Goal: Transaction & Acquisition: Purchase product/service

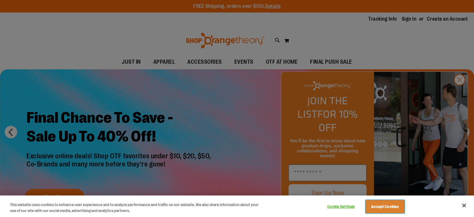
click at [388, 205] on button "Accept Cookies" at bounding box center [384, 206] width 39 height 13
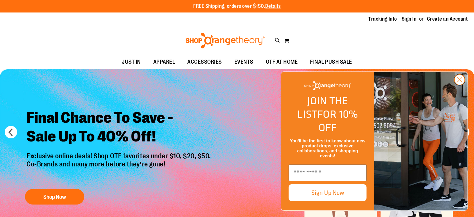
click at [459, 85] on circle "Close dialog" at bounding box center [459, 79] width 10 height 10
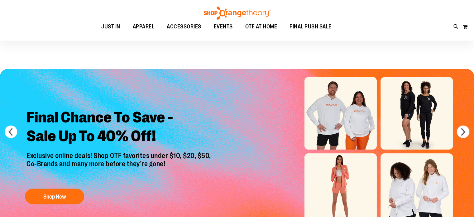
scroll to position [62, 0]
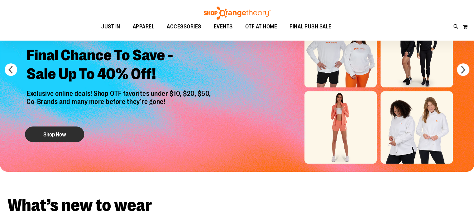
click at [66, 126] on button "Shop Now" at bounding box center [54, 134] width 59 height 16
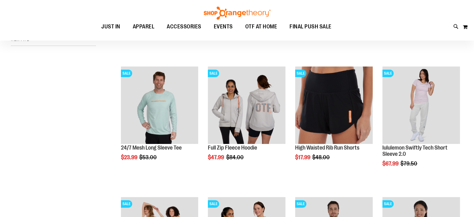
scroll to position [124, 0]
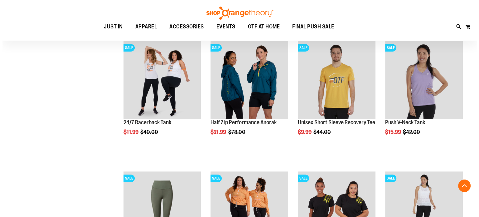
scroll to position [280, 0]
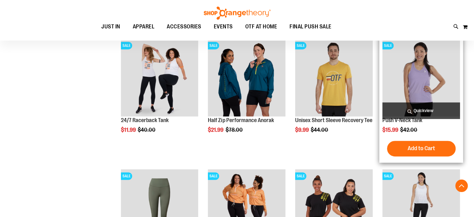
click at [421, 112] on span "Quickview" at bounding box center [421, 110] width 78 height 17
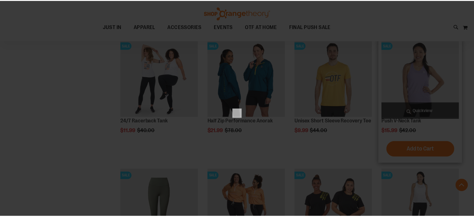
scroll to position [0, 0]
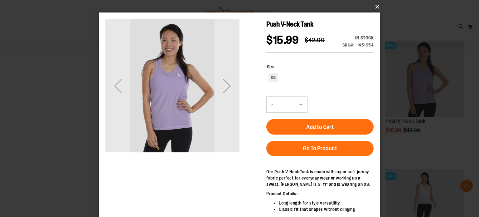
click at [376, 10] on button "×" at bounding box center [241, 7] width 280 height 14
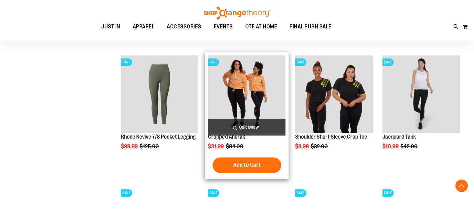
scroll to position [498, 0]
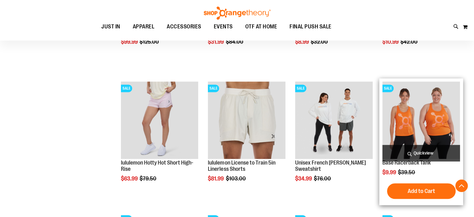
click at [415, 99] on img "product" at bounding box center [421, 120] width 78 height 78
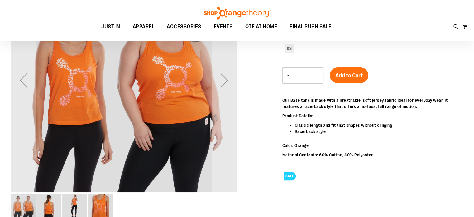
scroll to position [92, 0]
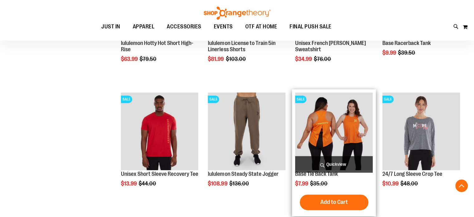
scroll to position [227, 0]
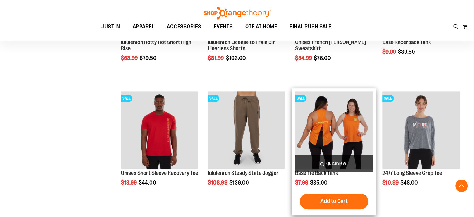
click at [338, 124] on img "product" at bounding box center [334, 130] width 78 height 78
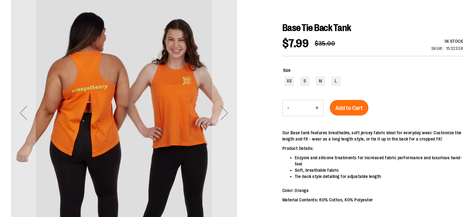
scroll to position [91, 0]
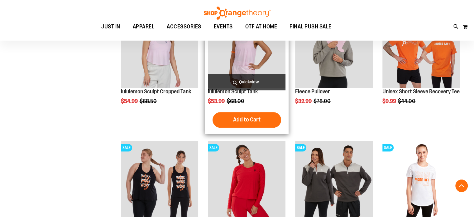
scroll to position [583, 0]
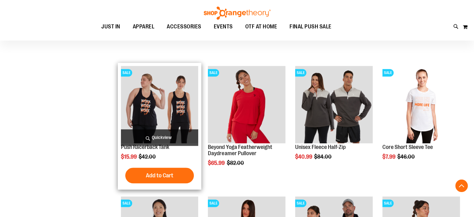
click at [163, 109] on img "product" at bounding box center [160, 105] width 78 height 78
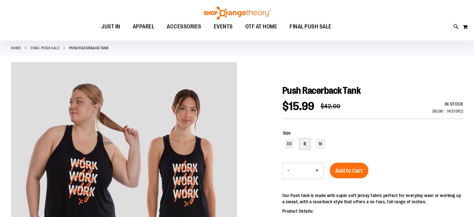
scroll to position [62, 0]
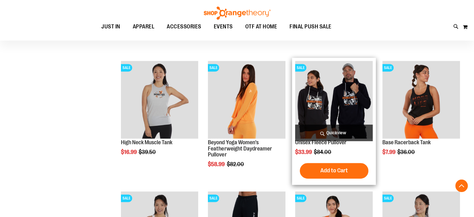
scroll to position [259, 0]
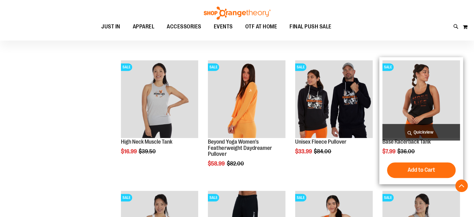
click at [417, 104] on img "product" at bounding box center [421, 99] width 78 height 78
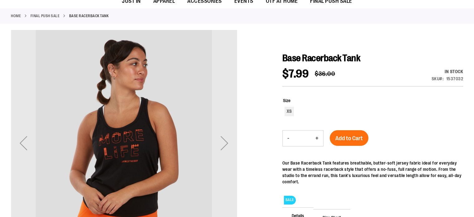
scroll to position [61, 0]
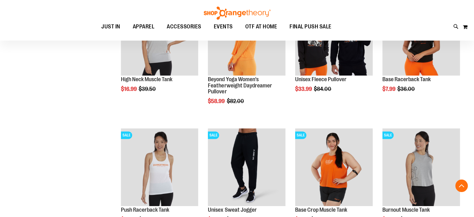
scroll to position [383, 0]
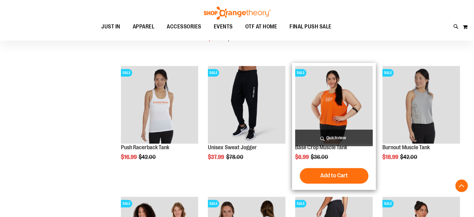
click at [317, 99] on img "product" at bounding box center [334, 105] width 78 height 78
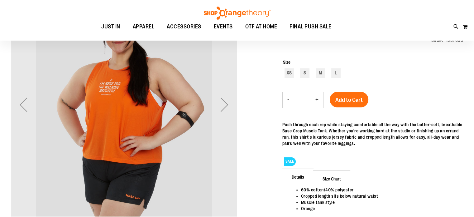
scroll to position [31, 0]
click at [336, 74] on div "L" at bounding box center [335, 72] width 9 height 9
type input "***"
click at [352, 96] on span "Add to Cart" at bounding box center [348, 99] width 27 height 7
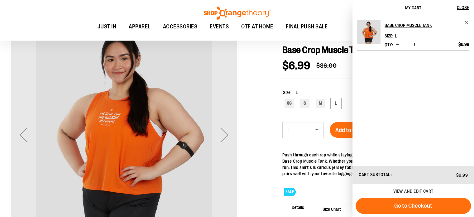
scroll to position [31, 0]
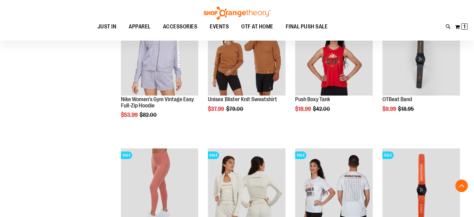
scroll to position [321, 0]
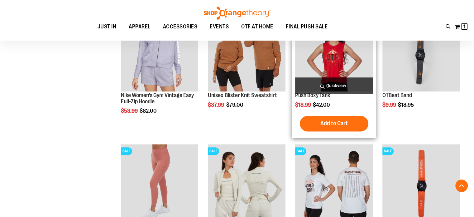
click at [315, 60] on img "product" at bounding box center [334, 53] width 78 height 78
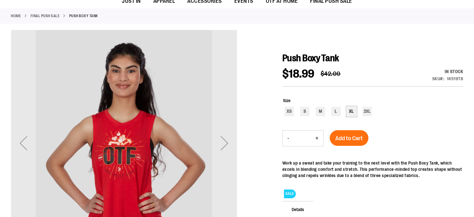
scroll to position [61, 0]
click at [350, 112] on div "XL" at bounding box center [351, 111] width 9 height 9
type input "***"
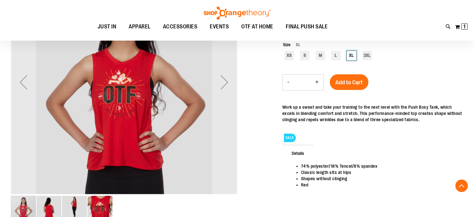
scroll to position [122, 0]
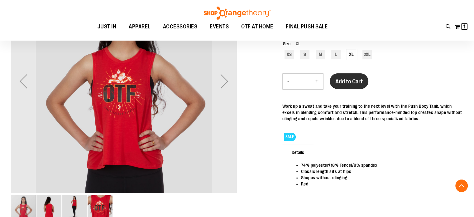
click at [350, 81] on span "Add to Cart" at bounding box center [348, 81] width 27 height 7
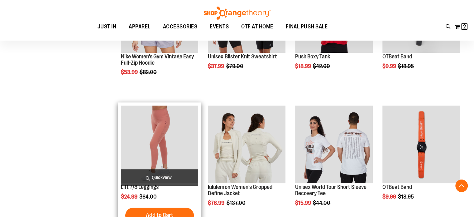
scroll to position [427, 0]
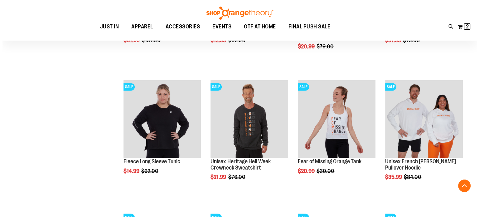
scroll to position [832, 0]
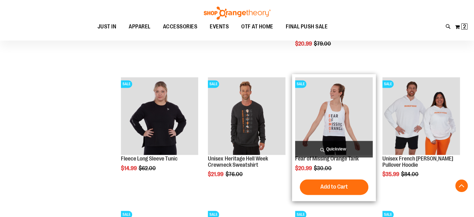
click at [329, 149] on span "Quickview" at bounding box center [334, 149] width 78 height 17
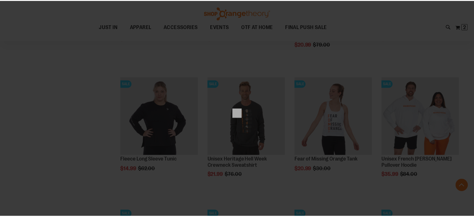
scroll to position [0, 0]
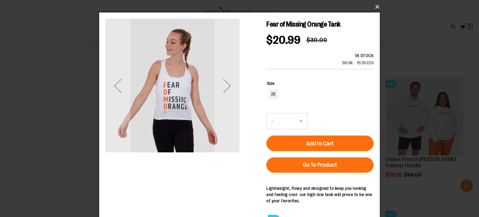
click at [375, 7] on button "×" at bounding box center [241, 7] width 280 height 14
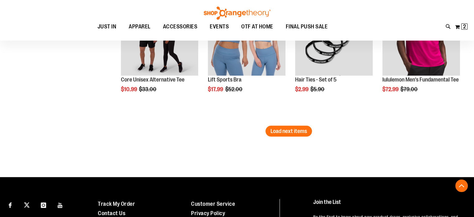
scroll to position [1175, 0]
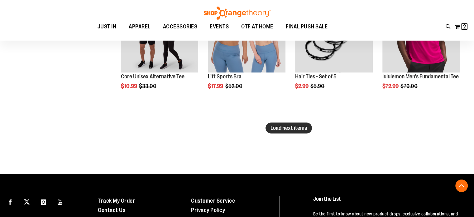
click at [293, 129] on span "Load next items" at bounding box center [288, 127] width 36 height 6
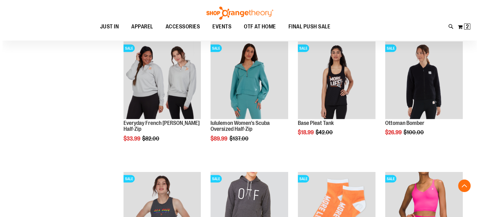
scroll to position [1206, 0]
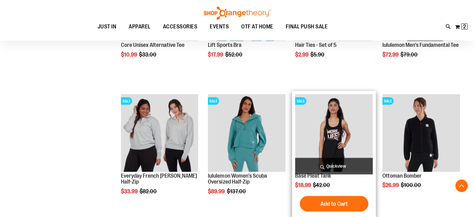
click at [337, 164] on span "Quickview" at bounding box center [334, 166] width 78 height 17
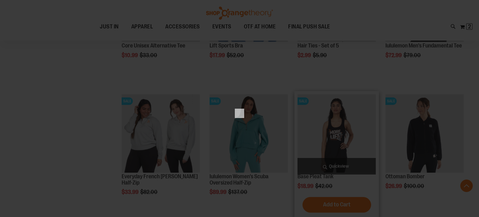
scroll to position [0, 0]
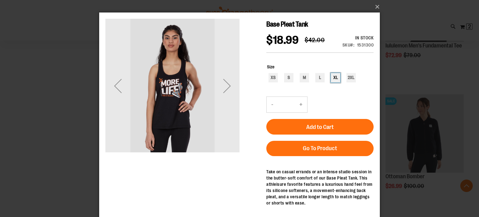
click at [333, 78] on div "XL" at bounding box center [335, 77] width 9 height 9
type input "***"
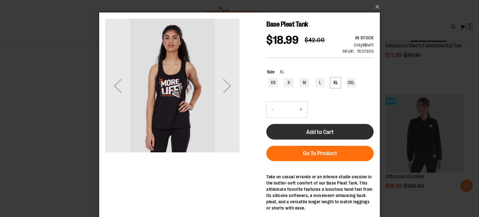
click at [312, 134] on span "Add to Cart" at bounding box center [319, 131] width 27 height 7
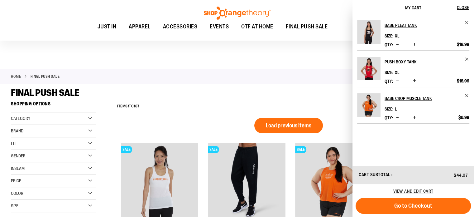
scroll to position [93, 0]
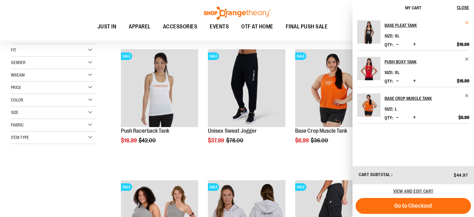
click at [466, 22] on span "Remove item" at bounding box center [467, 22] width 5 height 5
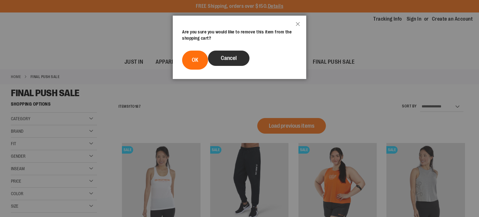
click at [232, 56] on span "Cancel" at bounding box center [229, 58] width 16 height 6
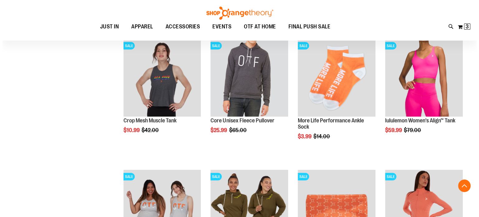
scroll to position [1408, 0]
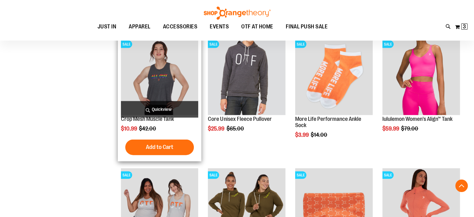
click at [158, 107] on span "Quickview" at bounding box center [160, 109] width 78 height 17
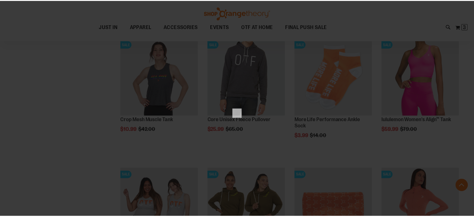
scroll to position [0, 0]
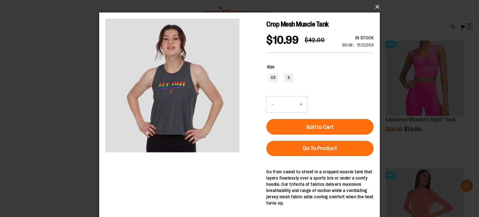
click at [375, 7] on button "×" at bounding box center [241, 7] width 280 height 14
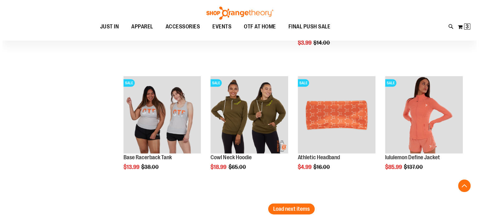
scroll to position [1502, 0]
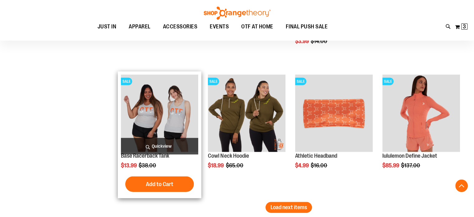
click at [163, 142] on span "Quickview" at bounding box center [160, 146] width 78 height 17
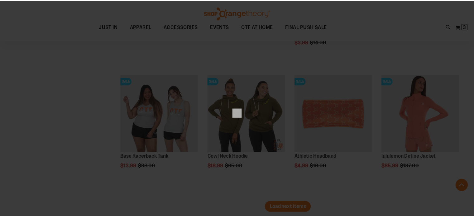
scroll to position [0, 0]
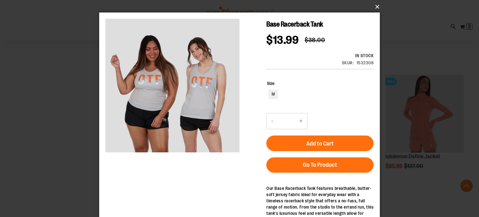
click at [376, 6] on button "×" at bounding box center [241, 7] width 280 height 14
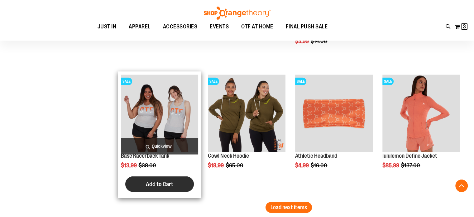
scroll to position [1595, 0]
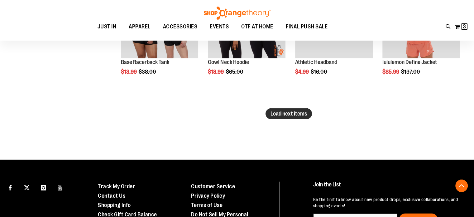
click at [285, 114] on span "Load next items" at bounding box center [288, 113] width 36 height 6
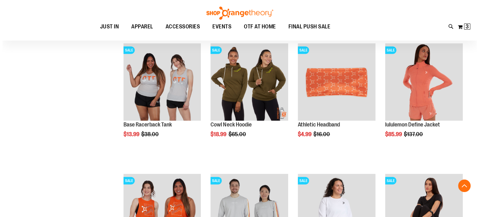
scroll to position [1595, 0]
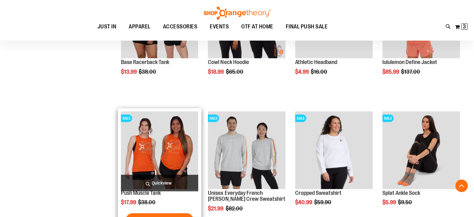
click at [161, 184] on span "Quickview" at bounding box center [160, 182] width 78 height 17
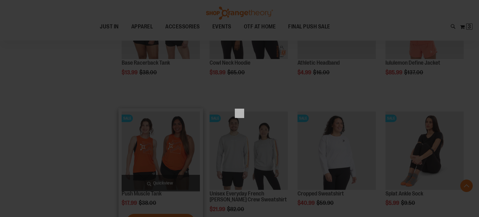
scroll to position [0, 0]
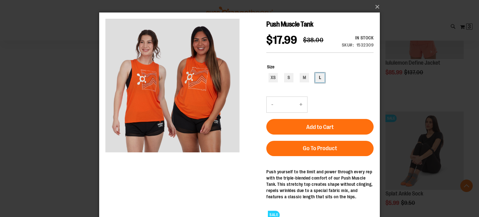
click at [321, 76] on div "L" at bounding box center [319, 77] width 9 height 9
type input "***"
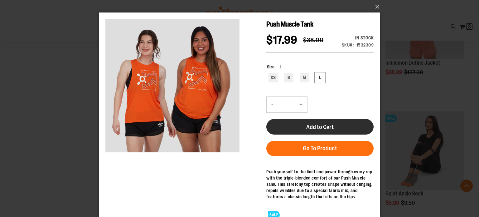
click at [331, 125] on span "Add to Cart" at bounding box center [319, 126] width 27 height 7
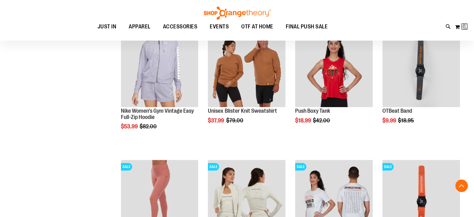
scroll to position [179, 0]
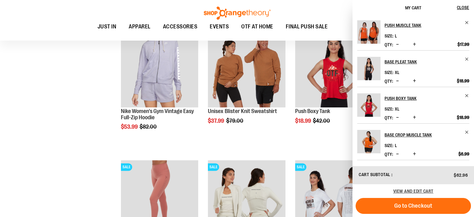
scroll to position [405, 0]
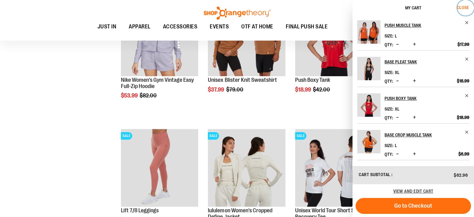
click at [464, 11] on button "Close" at bounding box center [465, 8] width 17 height 16
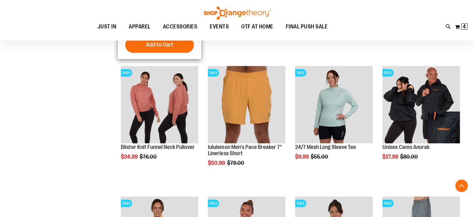
scroll to position [623, 0]
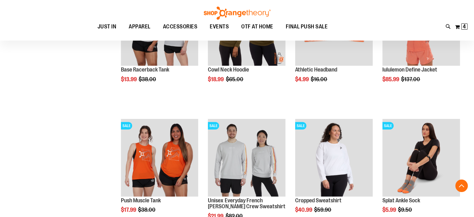
scroll to position [1651, 0]
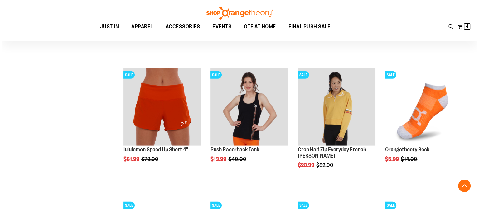
scroll to position [1776, 0]
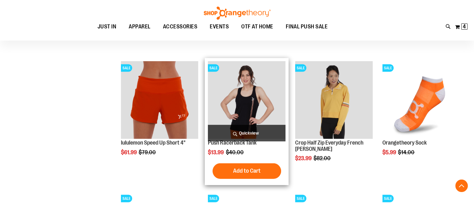
click at [248, 134] on span "Quickview" at bounding box center [247, 133] width 78 height 17
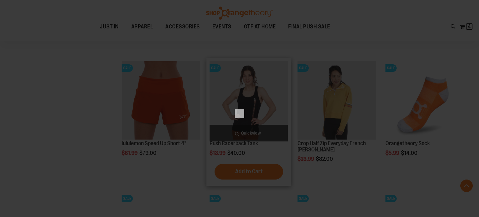
scroll to position [0, 0]
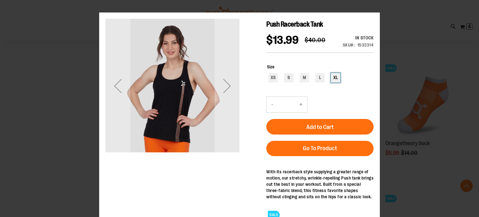
click at [334, 81] on div "XL" at bounding box center [335, 77] width 9 height 9
type input "***"
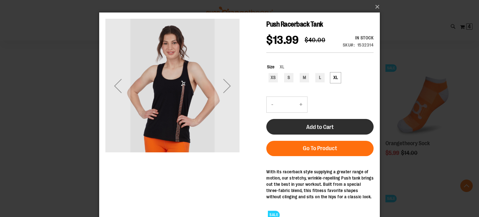
click at [326, 122] on button "Add to Cart" at bounding box center [319, 127] width 107 height 16
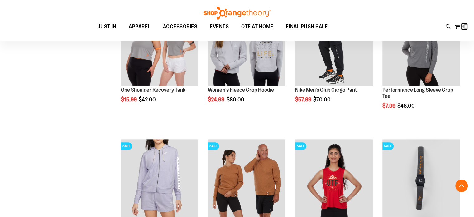
scroll to position [58, 0]
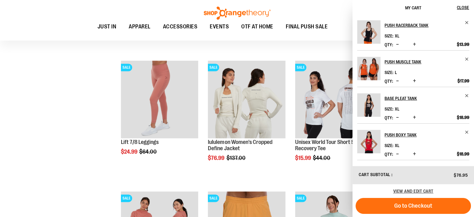
scroll to position [498, 0]
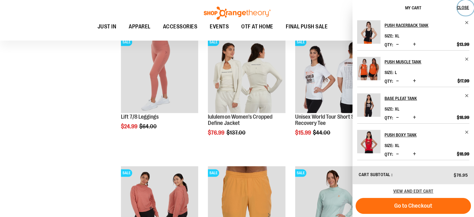
drag, startPoint x: 462, startPoint y: 7, endPoint x: 447, endPoint y: 11, distance: 15.4
click at [462, 7] on span "Close" at bounding box center [463, 7] width 12 height 5
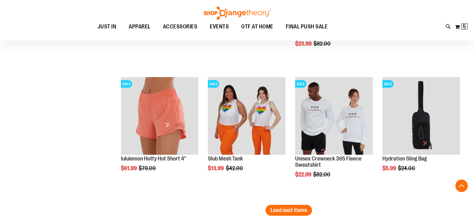
scroll to position [1897, 0]
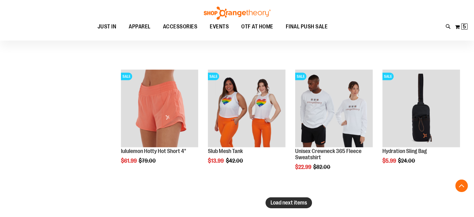
click at [290, 198] on button "Load next items" at bounding box center [288, 202] width 46 height 11
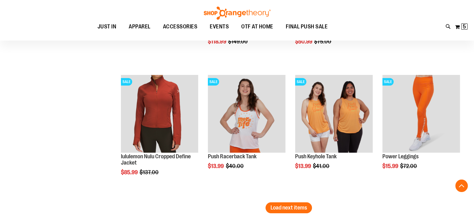
scroll to position [2302, 0]
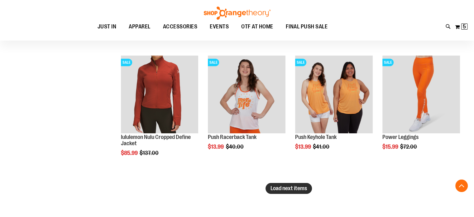
click at [302, 189] on span "Load next items" at bounding box center [288, 188] width 36 height 6
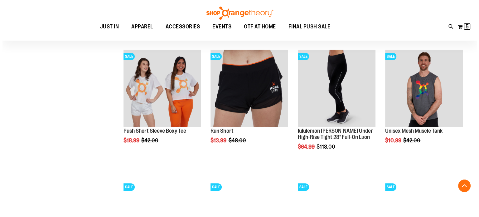
scroll to position [2583, 0]
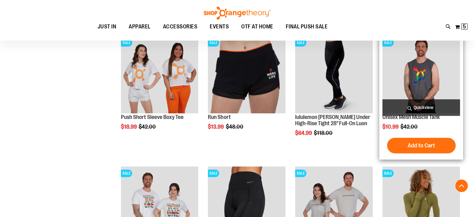
click at [415, 109] on span "Quickview" at bounding box center [421, 107] width 78 height 17
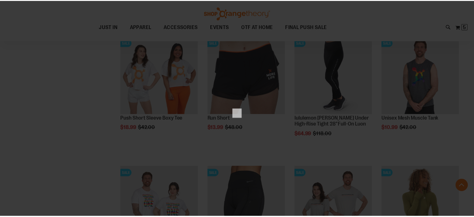
scroll to position [0, 0]
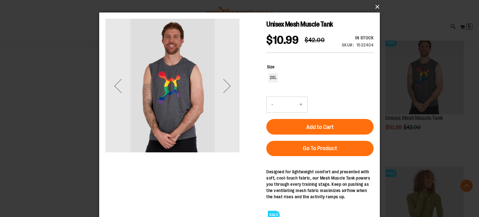
click at [376, 5] on button "×" at bounding box center [241, 7] width 280 height 14
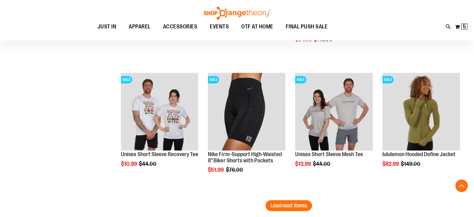
scroll to position [2739, 0]
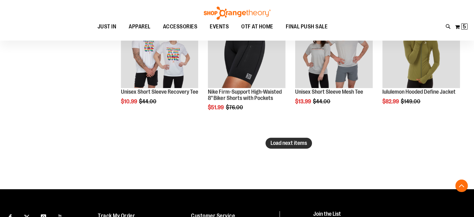
click at [284, 144] on span "Load next items" at bounding box center [288, 143] width 36 height 6
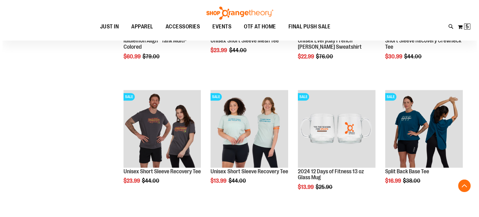
scroll to position [3081, 0]
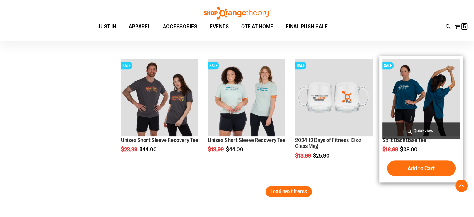
click at [426, 128] on span "Quickview" at bounding box center [421, 130] width 78 height 17
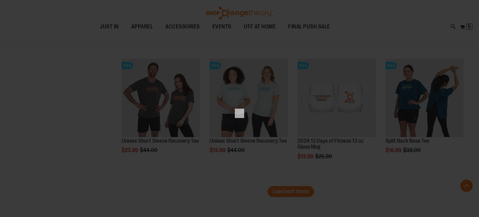
scroll to position [0, 0]
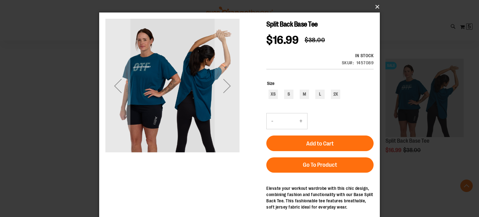
click at [377, 7] on button "×" at bounding box center [241, 7] width 280 height 14
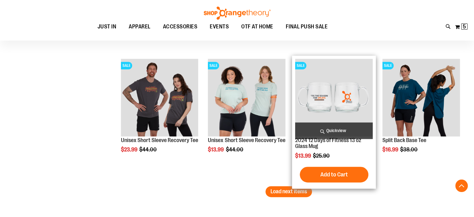
click at [342, 127] on span "Quickview" at bounding box center [334, 130] width 78 height 17
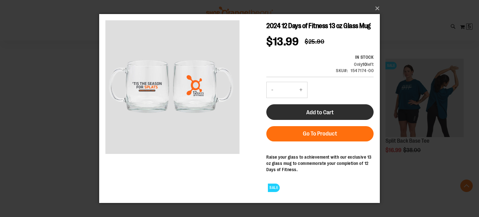
click at [319, 110] on span "Add to Cart" at bounding box center [319, 111] width 27 height 7
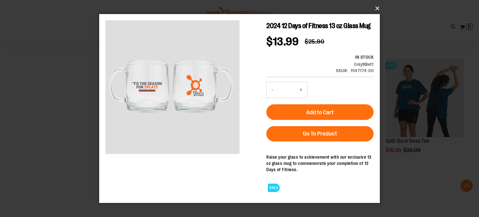
drag, startPoint x: 377, startPoint y: 10, endPoint x: 239, endPoint y: 11, distance: 138.6
click at [377, 10] on button "×" at bounding box center [241, 9] width 280 height 14
click at [377, 9] on button "×" at bounding box center [241, 9] width 280 height 14
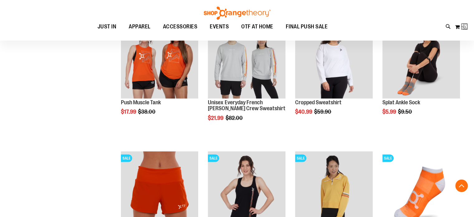
scroll to position [770, 0]
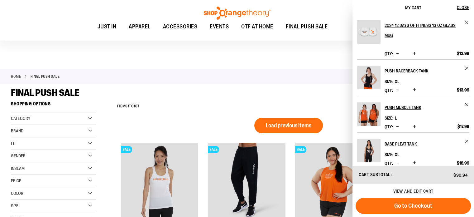
scroll to position [62, 0]
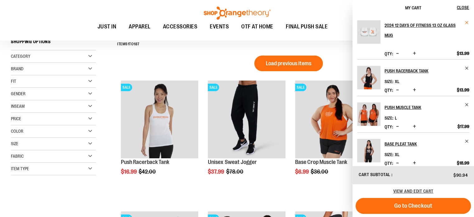
click at [465, 21] on span "Remove item" at bounding box center [467, 22] width 5 height 5
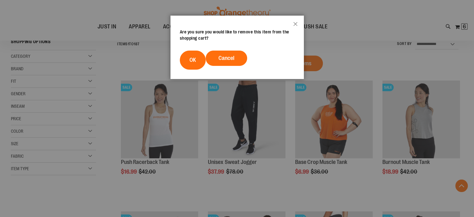
scroll to position [3207, 0]
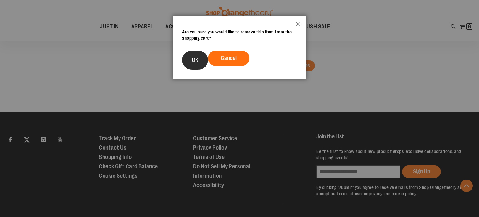
click at [203, 60] on button "OK" at bounding box center [195, 59] width 26 height 19
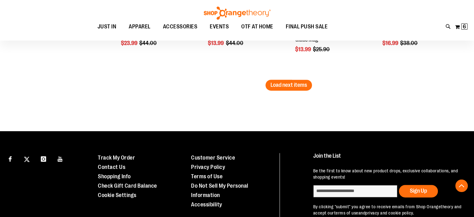
scroll to position [3145, 0]
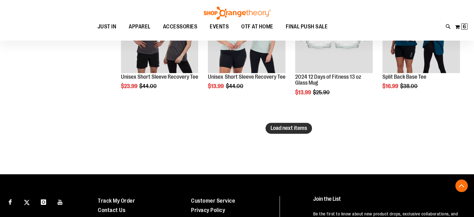
click at [290, 124] on button "Load next items" at bounding box center [288, 127] width 46 height 11
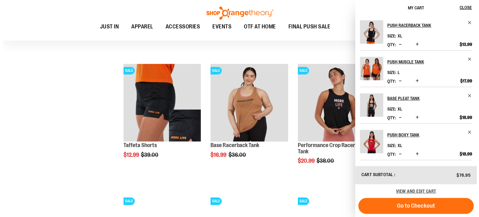
scroll to position [3207, 0]
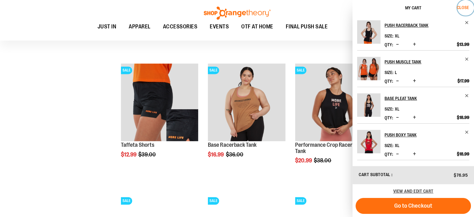
click at [465, 7] on span "Close" at bounding box center [463, 7] width 12 height 5
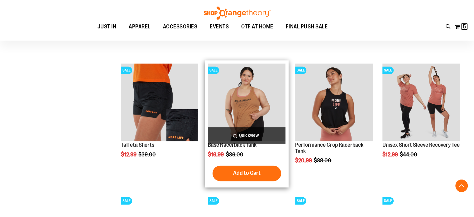
click at [245, 133] on span "Quickview" at bounding box center [247, 135] width 78 height 17
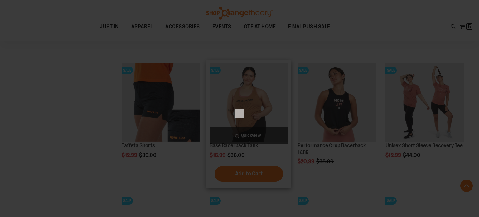
scroll to position [0, 0]
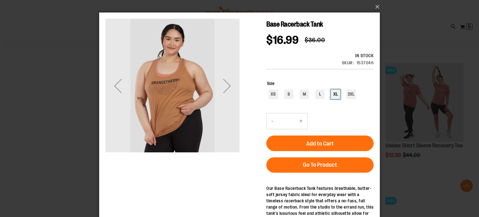
click at [333, 89] on div "XL" at bounding box center [335, 93] width 9 height 9
type input "***"
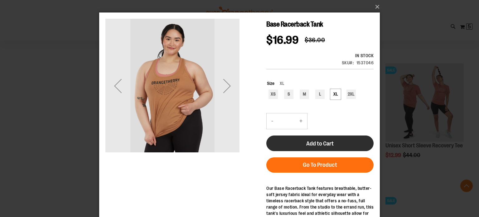
click at [329, 140] on span "Add to Cart" at bounding box center [319, 143] width 27 height 7
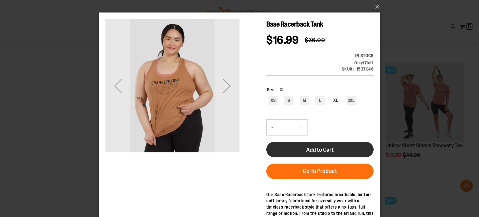
click at [323, 146] on span "Add to Cart" at bounding box center [319, 149] width 27 height 7
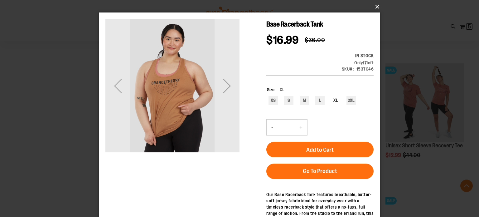
click at [378, 6] on button "×" at bounding box center [241, 7] width 280 height 14
click at [376, 6] on button "×" at bounding box center [241, 7] width 280 height 14
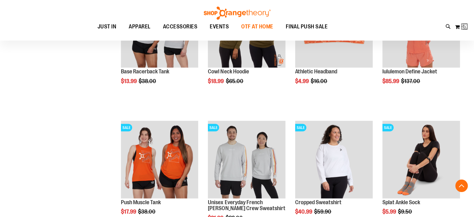
scroll to position [118, 0]
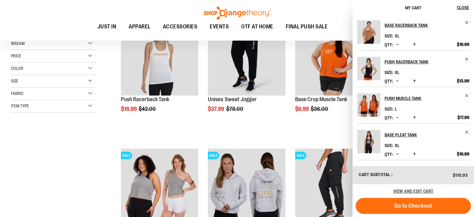
click at [396, 44] on span "Decrease product quantity" at bounding box center [397, 44] width 3 height 6
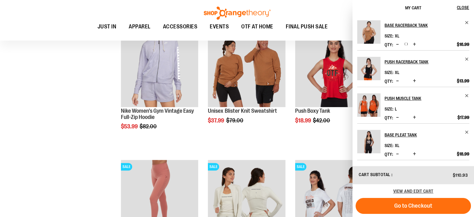
scroll to position [401, 0]
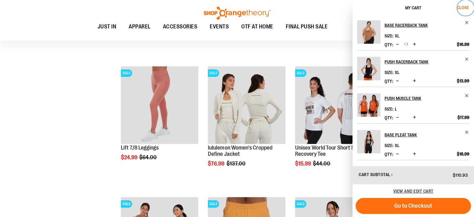
click at [462, 7] on span "Close" at bounding box center [463, 7] width 12 height 5
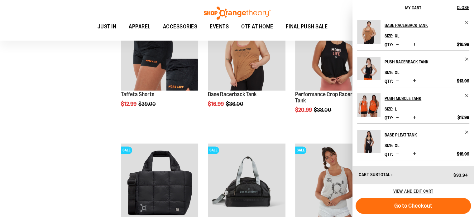
scroll to position [3238, 0]
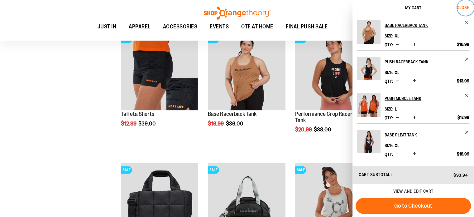
click at [466, 7] on span "Close" at bounding box center [463, 7] width 12 height 5
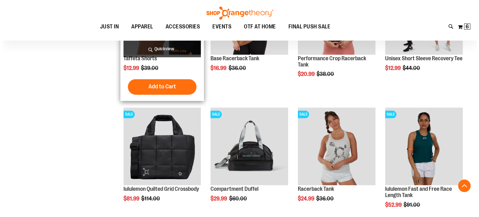
scroll to position [3331, 0]
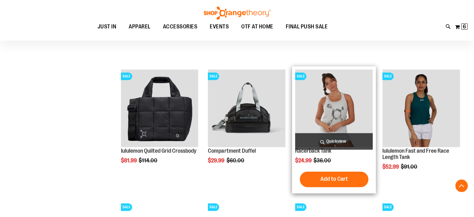
click at [338, 138] on span "Quickview" at bounding box center [334, 141] width 78 height 17
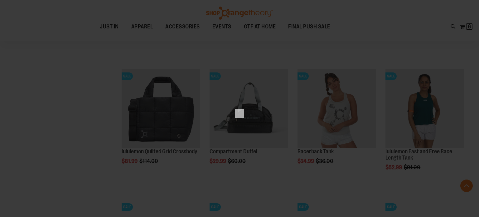
scroll to position [0, 0]
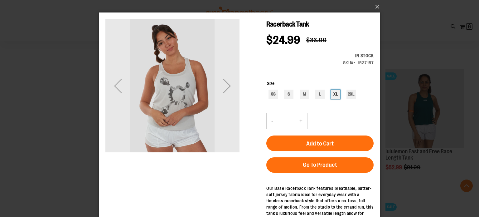
click at [335, 89] on div "XL" at bounding box center [335, 93] width 9 height 9
type input "***"
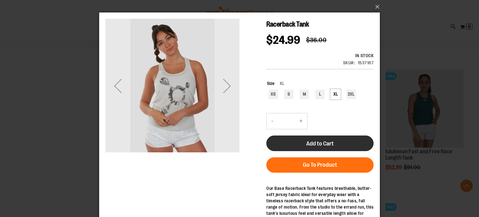
click at [324, 140] on span "Add to Cart" at bounding box center [319, 143] width 27 height 7
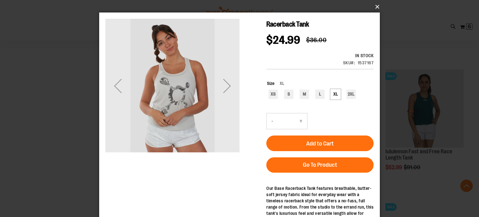
click at [376, 8] on button "×" at bounding box center [241, 7] width 280 height 14
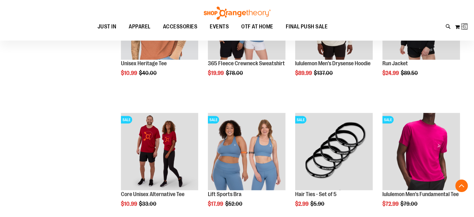
scroll to position [396, 0]
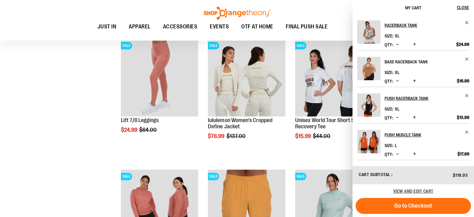
scroll to position [592, 0]
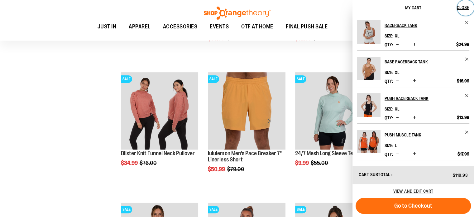
drag, startPoint x: 462, startPoint y: 8, endPoint x: 383, endPoint y: 26, distance: 81.5
click at [462, 8] on span "Close" at bounding box center [463, 7] width 12 height 5
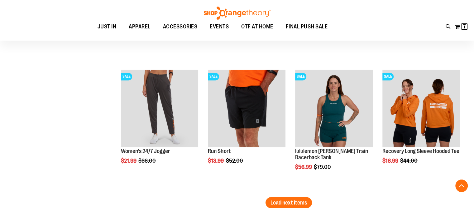
scroll to position [3493, 0]
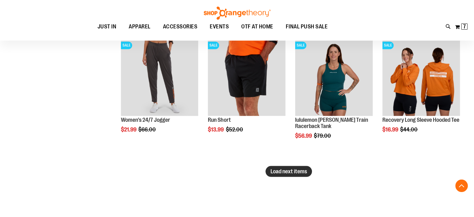
click at [293, 170] on span "Load next items" at bounding box center [288, 171] width 36 height 6
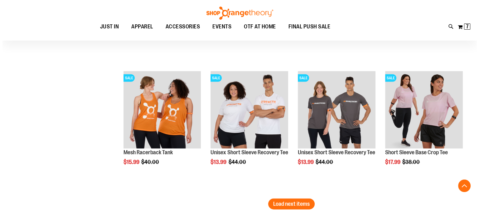
scroll to position [3866, 0]
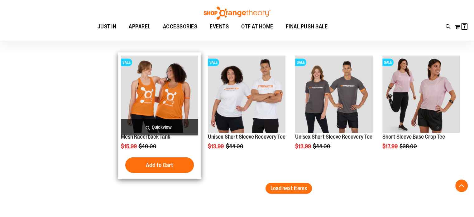
click at [157, 128] on span "Quickview" at bounding box center [160, 127] width 78 height 17
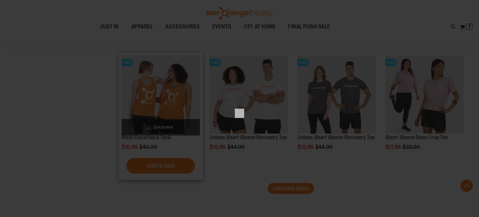
scroll to position [0, 0]
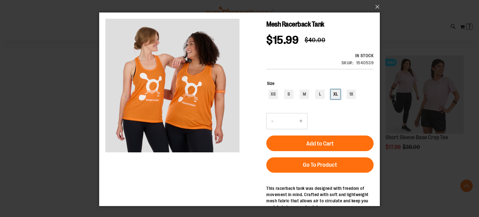
click at [333, 89] on div "XL" at bounding box center [335, 93] width 9 height 9
type input "***"
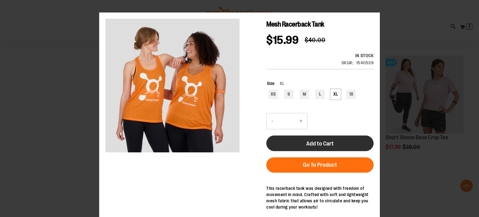
click at [325, 140] on span "Add to Cart" at bounding box center [319, 143] width 27 height 7
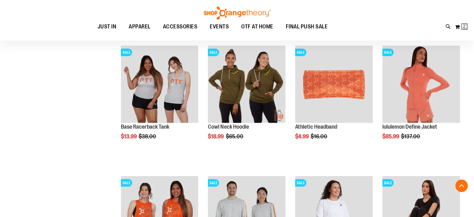
scroll to position [82, 0]
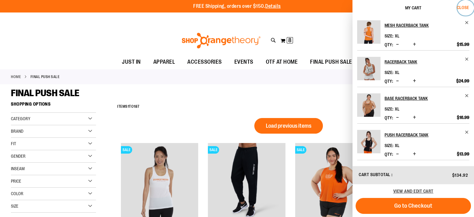
click at [460, 9] on span "Close" at bounding box center [463, 7] width 12 height 5
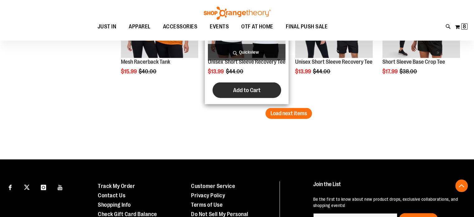
scroll to position [3889, 0]
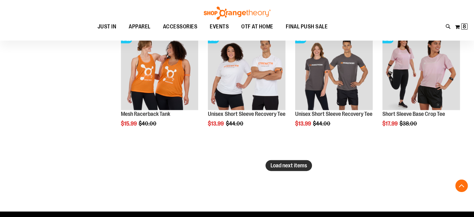
click at [293, 165] on span "Load next items" at bounding box center [288, 165] width 36 height 6
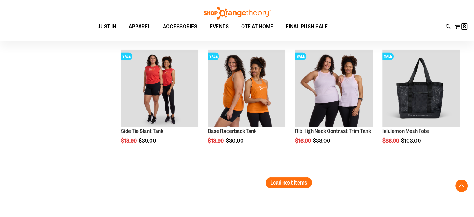
scroll to position [4294, 0]
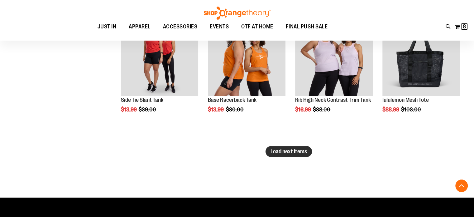
click at [274, 148] on span "Load next items" at bounding box center [288, 151] width 36 height 6
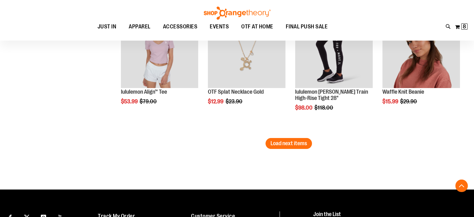
scroll to position [4699, 0]
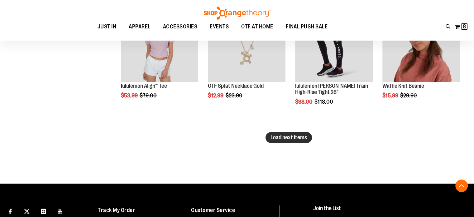
click at [288, 137] on span "Load next items" at bounding box center [288, 137] width 36 height 6
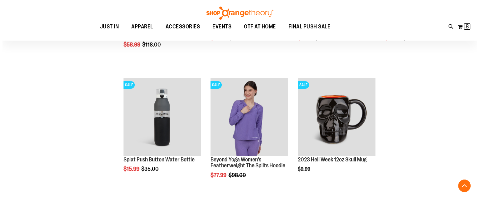
scroll to position [4886, 0]
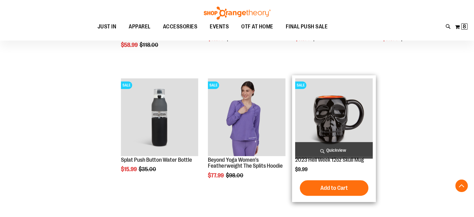
click at [334, 152] on span "Quickview" at bounding box center [334, 150] width 78 height 17
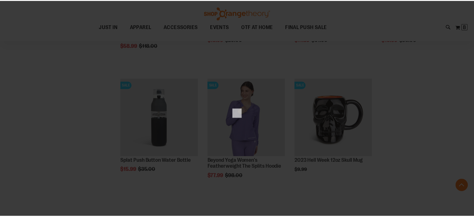
scroll to position [0, 0]
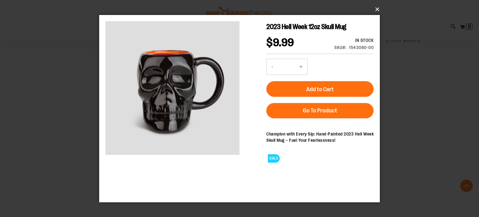
click at [376, 9] on button "×" at bounding box center [241, 9] width 280 height 14
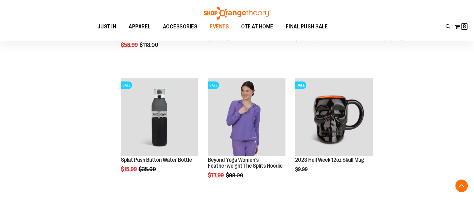
click at [225, 25] on span "EVENTS" at bounding box center [219, 27] width 19 height 14
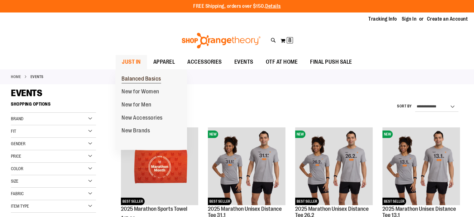
click at [147, 76] on span "Balanced Basics" at bounding box center [142, 79] width 40 height 8
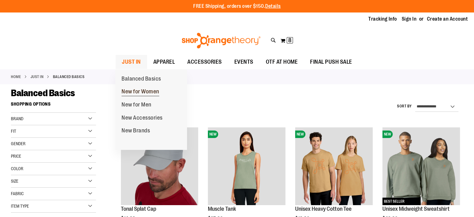
click at [138, 92] on span "New for Women" at bounding box center [141, 92] width 38 height 8
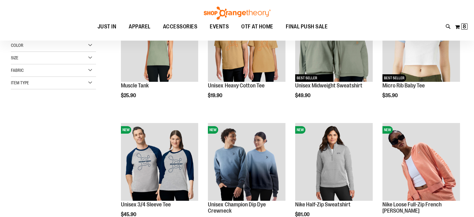
scroll to position [85, 0]
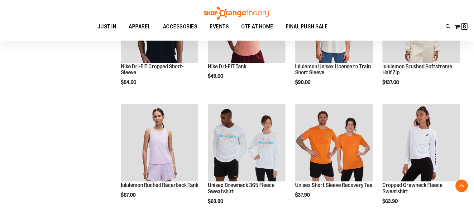
scroll to position [334, 0]
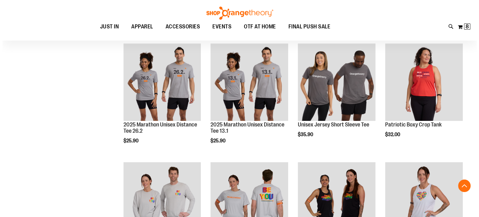
scroll to position [708, 0]
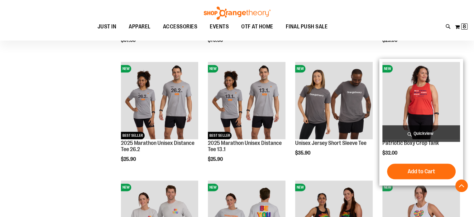
click at [425, 131] on span "Quickview" at bounding box center [421, 133] width 78 height 17
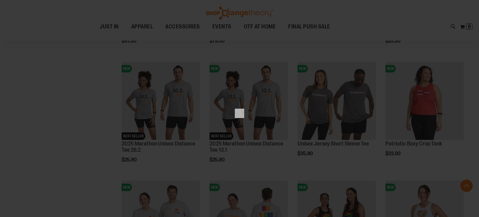
scroll to position [0, 0]
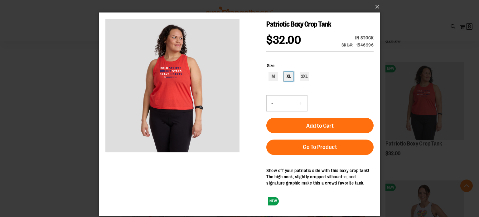
click at [289, 78] on div "XL" at bounding box center [288, 76] width 9 height 9
type input "***"
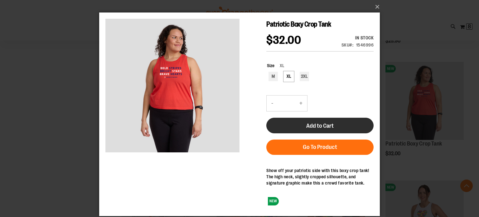
click at [320, 126] on span "Add to Cart" at bounding box center [319, 125] width 27 height 7
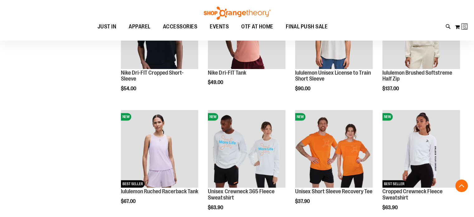
scroll to position [29, 0]
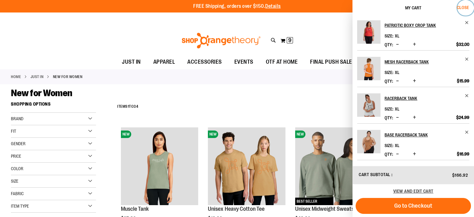
click at [463, 8] on span "Close" at bounding box center [463, 7] width 12 height 5
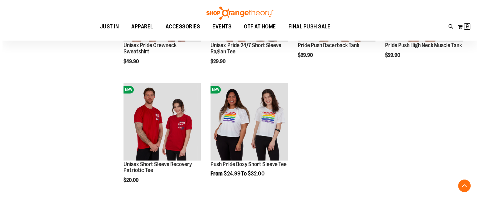
scroll to position [831, 0]
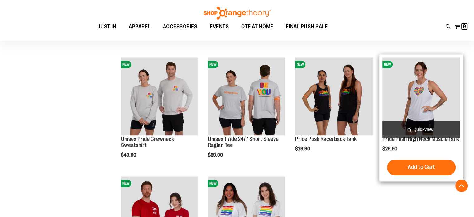
click at [426, 129] on span "Quickview" at bounding box center [421, 129] width 78 height 17
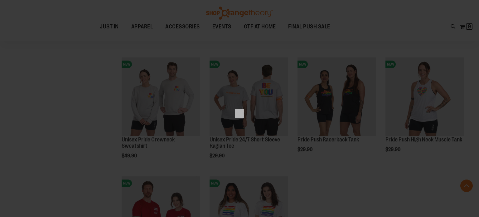
scroll to position [0, 0]
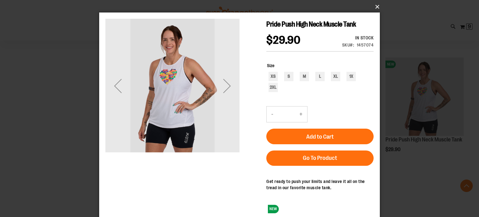
click at [376, 7] on button "×" at bounding box center [241, 7] width 280 height 14
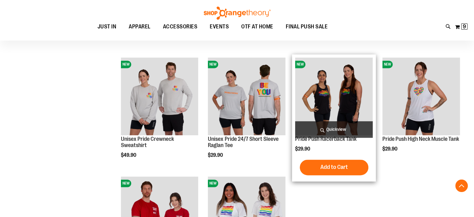
click at [335, 127] on span "Quickview" at bounding box center [334, 129] width 78 height 17
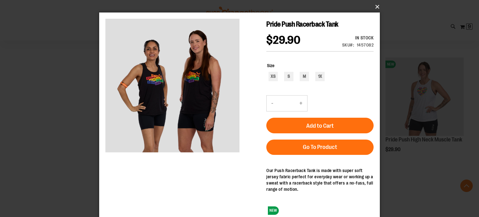
click at [376, 6] on button "×" at bounding box center [241, 7] width 280 height 14
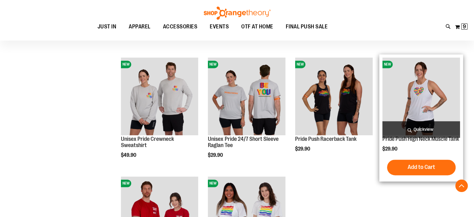
click at [417, 129] on span "Quickview" at bounding box center [421, 129] width 78 height 17
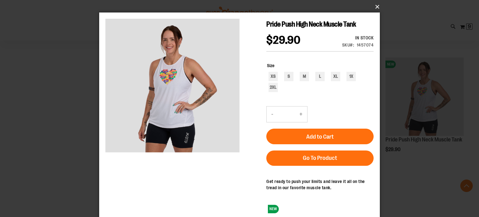
click at [375, 5] on button "×" at bounding box center [241, 7] width 280 height 14
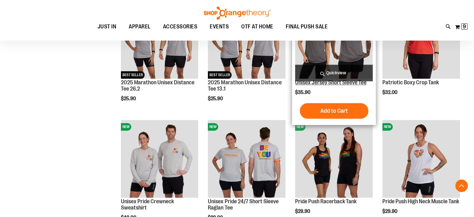
scroll to position [800, 0]
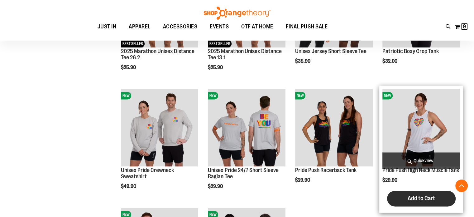
click at [413, 201] on span "Add to Cart" at bounding box center [421, 197] width 27 height 7
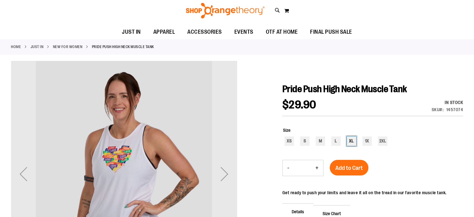
click at [351, 140] on div "XL" at bounding box center [351, 140] width 9 height 9
type input "***"
click at [355, 169] on span "Add to Cart" at bounding box center [348, 167] width 27 height 7
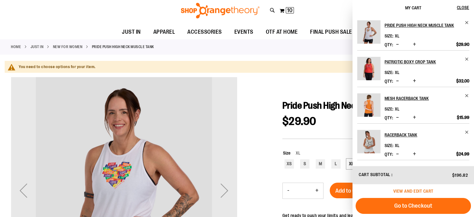
click at [412, 190] on span "View and edit cart" at bounding box center [413, 190] width 40 height 5
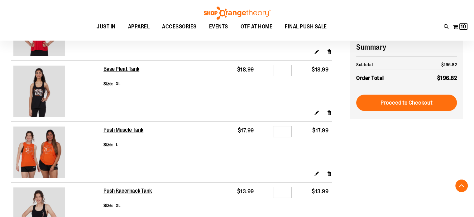
scroll to position [187, 0]
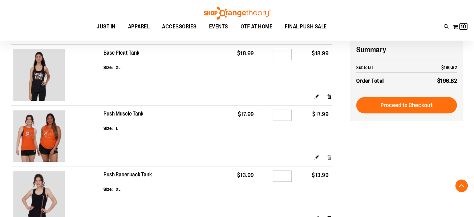
click at [330, 158] on link "Remove item" at bounding box center [329, 157] width 5 height 7
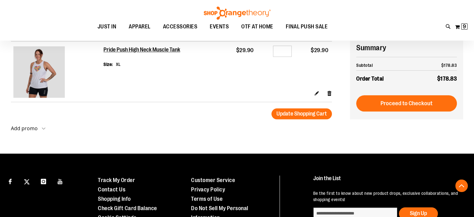
scroll to position [552, 0]
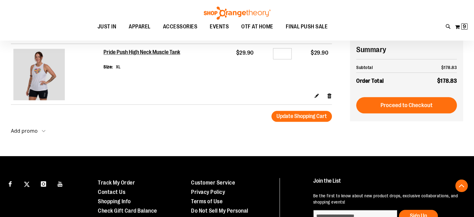
click at [43, 131] on button "Add promo" at bounding box center [28, 132] width 35 height 9
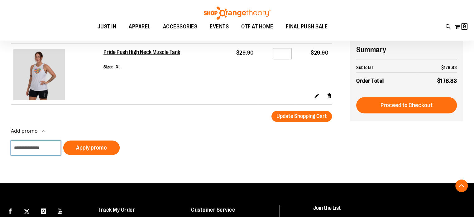
click at [33, 148] on input "Add promo" at bounding box center [36, 147] width 50 height 15
paste input "*********"
type input "*********"
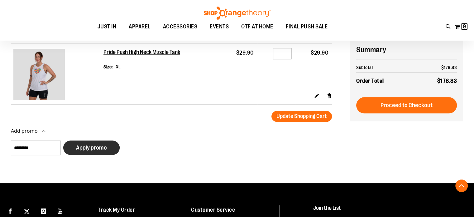
click at [92, 149] on span "Apply promo" at bounding box center [91, 147] width 31 height 7
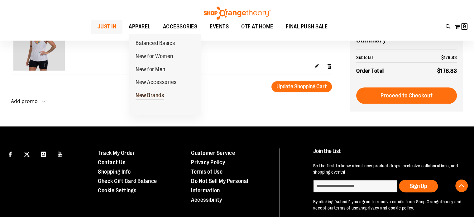
scroll to position [631, 0]
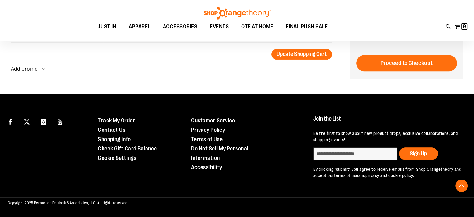
click at [39, 69] on button "Add promo" at bounding box center [28, 70] width 35 height 9
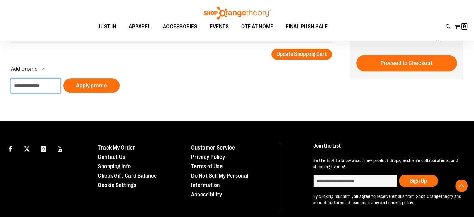
click at [30, 90] on input "Add promo" at bounding box center [36, 85] width 50 height 15
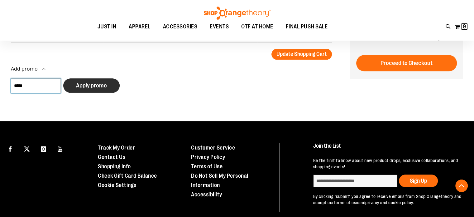
type input "*****"
click at [84, 82] on span "Apply promo" at bounding box center [91, 85] width 31 height 7
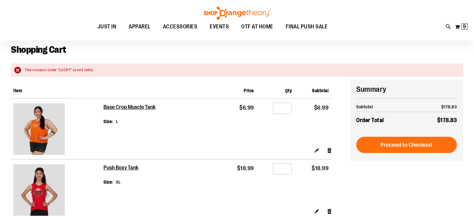
scroll to position [31, 0]
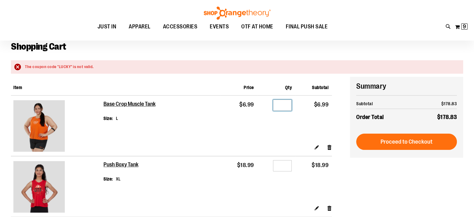
click at [284, 105] on input "*" at bounding box center [282, 104] width 19 height 11
click at [329, 147] on link "Remove item" at bounding box center [329, 147] width 5 height 7
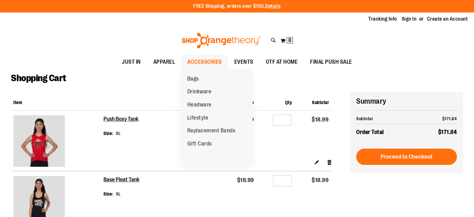
click at [194, 66] on span "ACCESSORIES" at bounding box center [204, 62] width 35 height 14
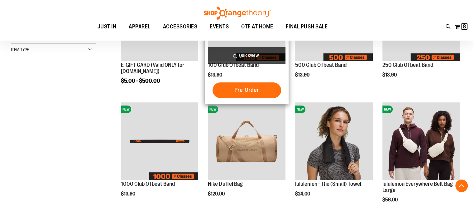
scroll to position [155, 0]
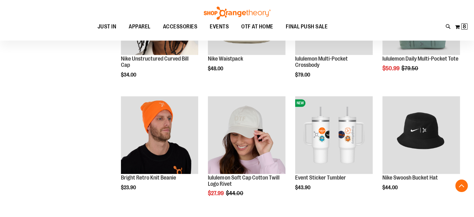
scroll to position [529, 0]
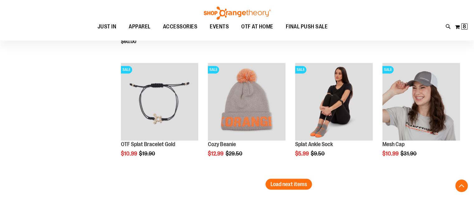
scroll to position [1028, 0]
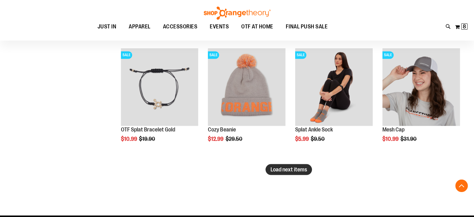
click at [292, 168] on span "Load next items" at bounding box center [288, 169] width 36 height 6
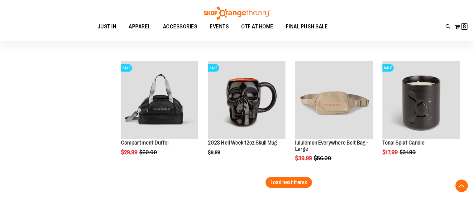
scroll to position [1402, 0]
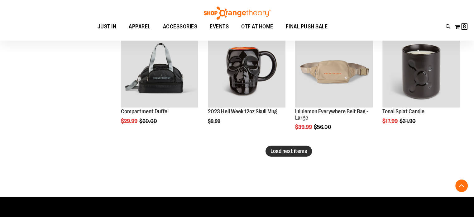
click at [298, 151] on span "Load next items" at bounding box center [288, 151] width 36 height 6
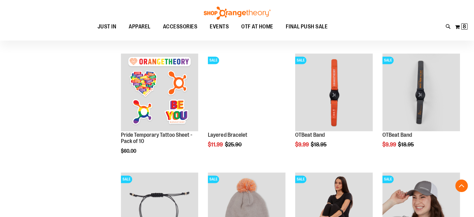
scroll to position [903, 0]
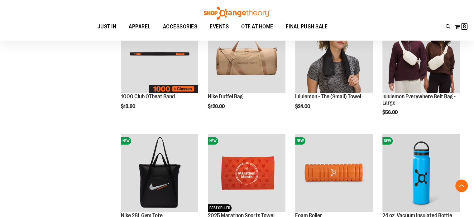
scroll to position [187, 0]
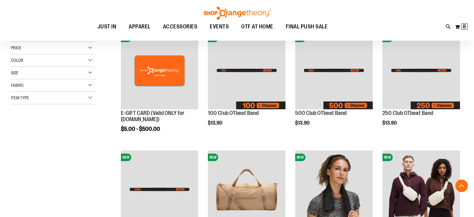
scroll to position [93, 0]
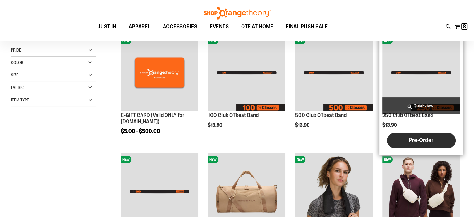
click at [425, 140] on span "Pre-Order" at bounding box center [421, 139] width 25 height 7
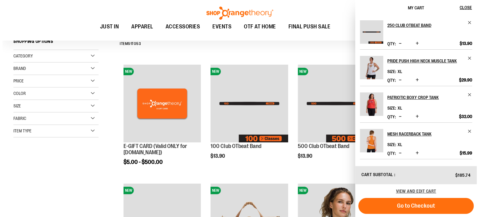
scroll to position [62, 0]
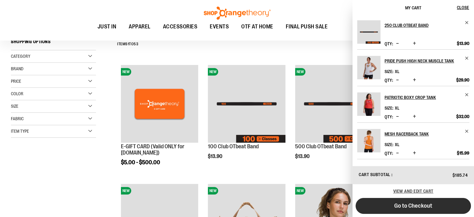
click at [422, 206] on span "Go to Checkout" at bounding box center [413, 205] width 38 height 7
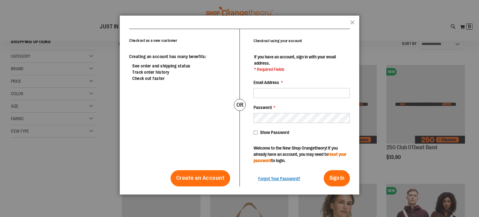
click at [262, 159] on link "reset your password" at bounding box center [299, 156] width 93 height 11
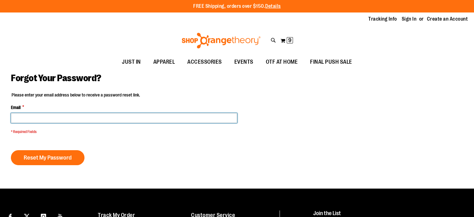
click at [168, 118] on input "Email *" at bounding box center [124, 118] width 226 height 10
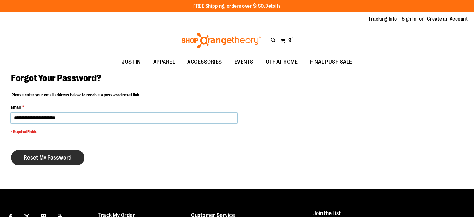
type input "**********"
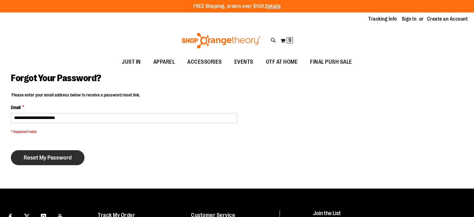
click at [30, 160] on button "Reset My Password" at bounding box center [48, 157] width 74 height 15
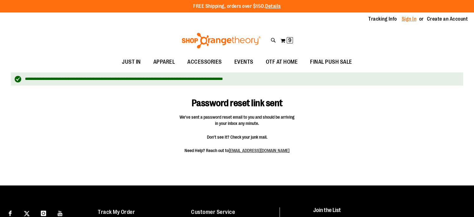
click at [403, 19] on link "Sign In" at bounding box center [409, 19] width 15 height 7
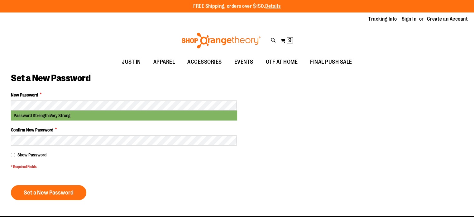
click at [50, 134] on div "Confirm New Password *" at bounding box center [124, 135] width 226 height 19
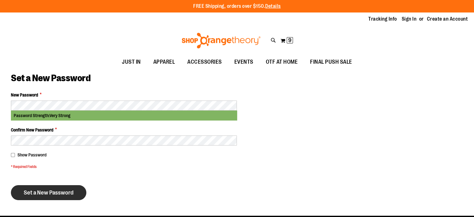
click at [63, 190] on span "Set a New Password" at bounding box center [49, 192] width 50 height 7
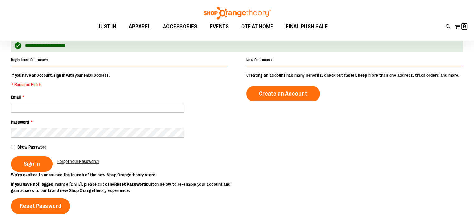
scroll to position [62, 0]
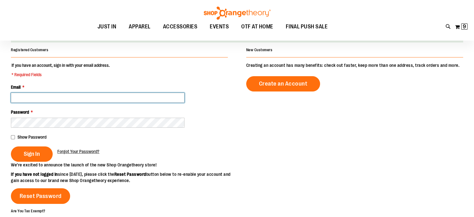
click at [60, 99] on input "Email *" at bounding box center [98, 98] width 174 height 10
type input "**********"
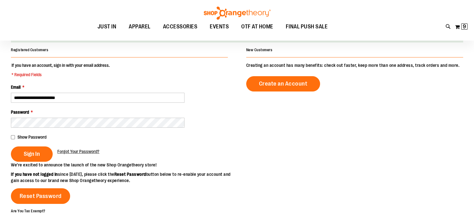
click at [28, 138] on span "Show Password" at bounding box center [31, 136] width 29 height 5
click at [33, 152] on span "Sign In" at bounding box center [32, 153] width 16 height 7
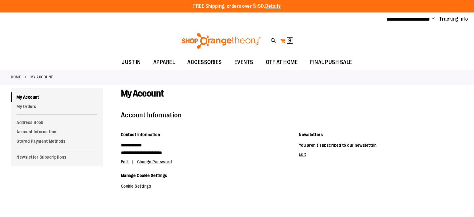
click at [282, 40] on button "My Cart 9 9 items" at bounding box center [286, 41] width 13 height 10
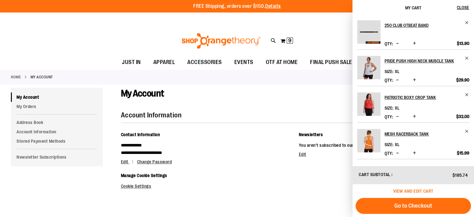
click at [415, 192] on span "View and edit cart" at bounding box center [413, 190] width 40 height 5
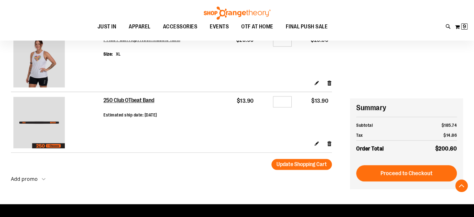
scroll to position [498, 0]
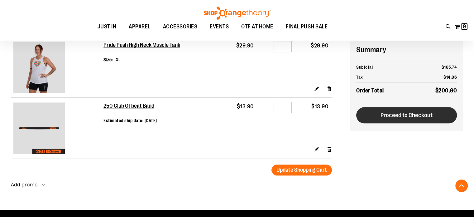
click at [381, 118] on span "Proceed to Checkout" at bounding box center [406, 115] width 52 height 7
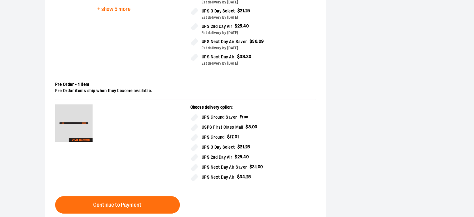
scroll to position [225, 0]
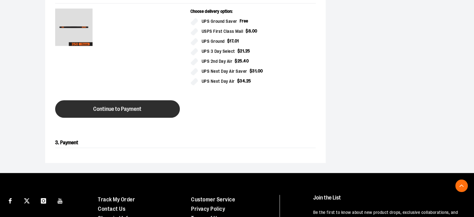
click at [111, 106] on span "Continue to Payment" at bounding box center [117, 109] width 48 height 6
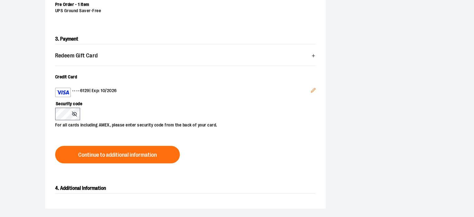
scroll to position [185, 0]
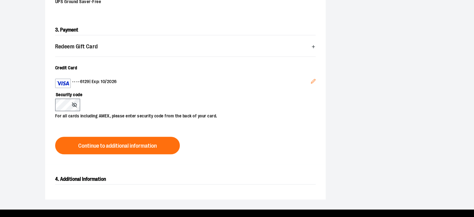
click at [314, 79] on icon "Edit" at bounding box center [313, 81] width 5 height 5
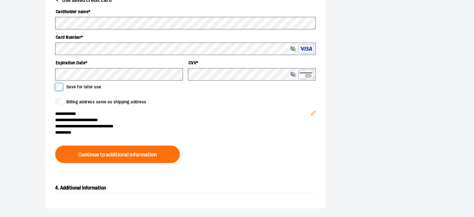
scroll to position [247, 0]
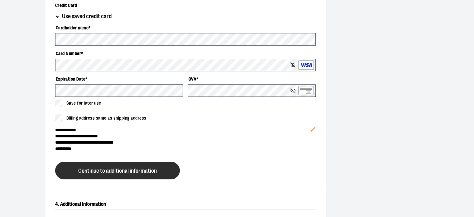
click at [132, 168] on span "Continue to additional information" at bounding box center [117, 171] width 79 height 6
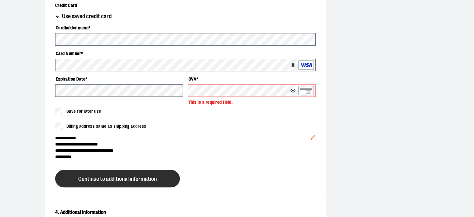
click at [143, 173] on button "Continue to additional information" at bounding box center [117, 177] width 125 height 17
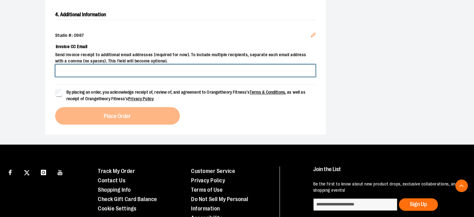
click at [134, 76] on input "Invoice CC Email" at bounding box center [185, 70] width 260 height 12
type input "*"
type input "**********"
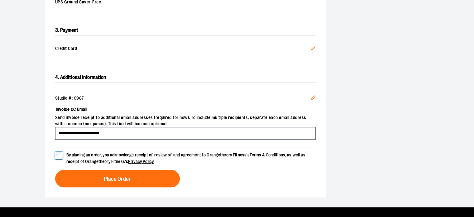
scroll to position [185, 0]
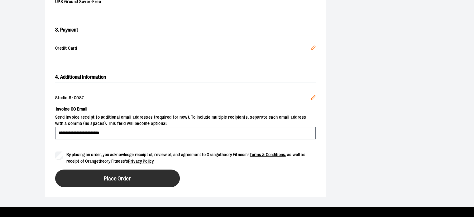
click at [118, 175] on span "Place Order" at bounding box center [117, 178] width 27 height 6
